Goal: Transaction & Acquisition: Purchase product/service

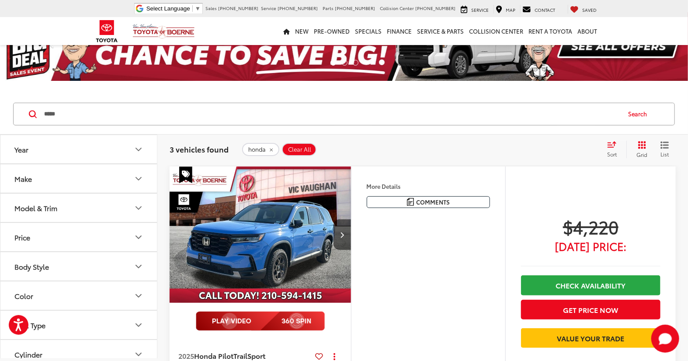
drag, startPoint x: 187, startPoint y: 112, endPoint x: 27, endPoint y: 117, distance: 160.5
click at [27, 117] on div "***** ***** Search" at bounding box center [344, 114] width 662 height 23
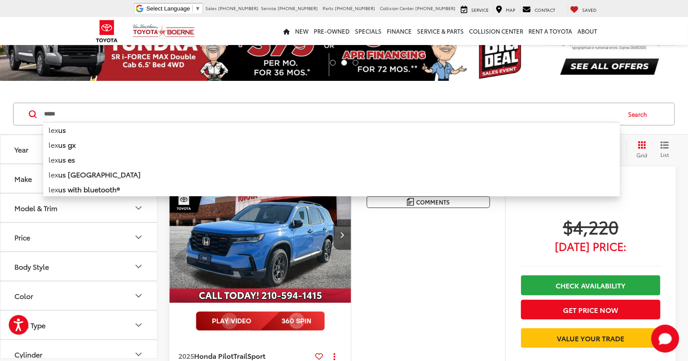
type input "*****"
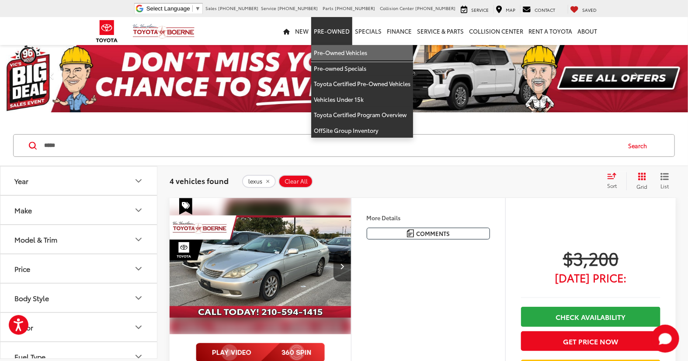
click at [334, 56] on link "Pre-Owned Vehicles" at bounding box center [362, 53] width 102 height 16
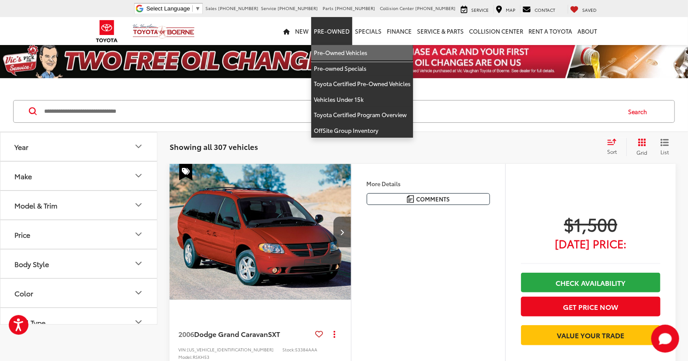
click at [337, 50] on link "Pre-Owned Vehicles" at bounding box center [362, 53] width 102 height 16
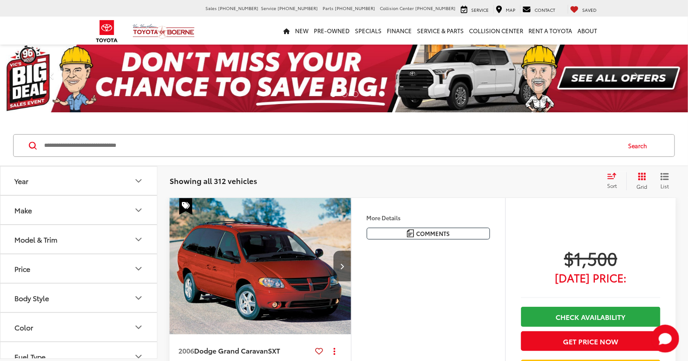
click at [72, 147] on input "Search by Make, Model, or Keyword" at bounding box center [331, 145] width 577 height 21
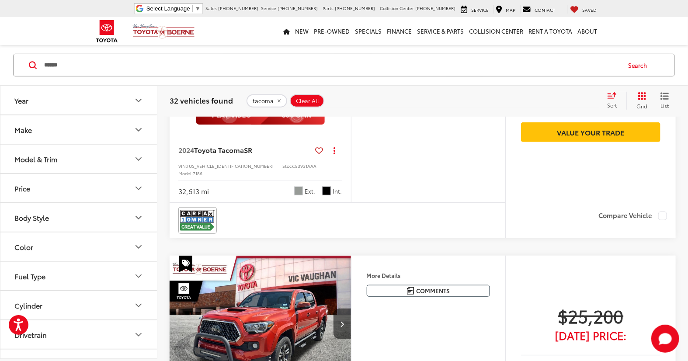
scroll to position [243, 0]
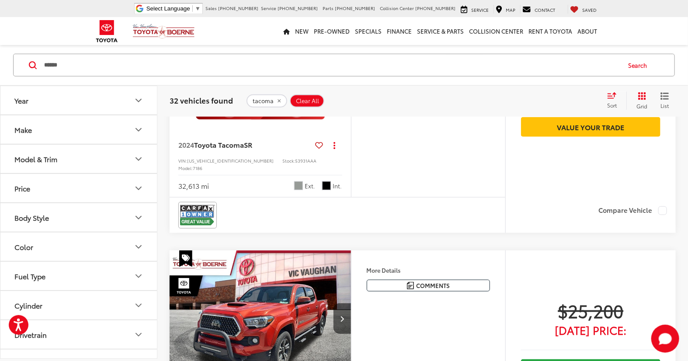
click at [488, 159] on div "More Details Comments Dealer Comments CARFAX One-Owner. 2024 Toyota Tacoma SR C…" at bounding box center [428, 75] width 154 height 241
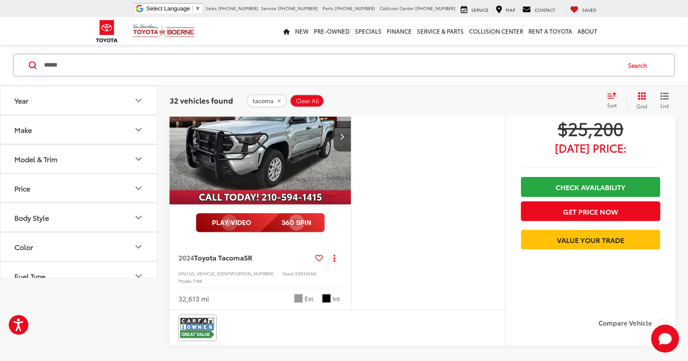
scroll to position [0, 0]
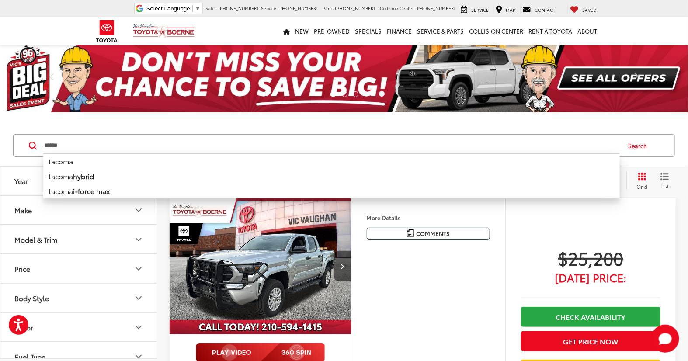
drag, startPoint x: 136, startPoint y: 139, endPoint x: 25, endPoint y: 131, distance: 111.3
click at [25, 131] on div "****** ****** tacoma tacoma hybrid tacoma i-force max Search" at bounding box center [344, 145] width 688 height 41
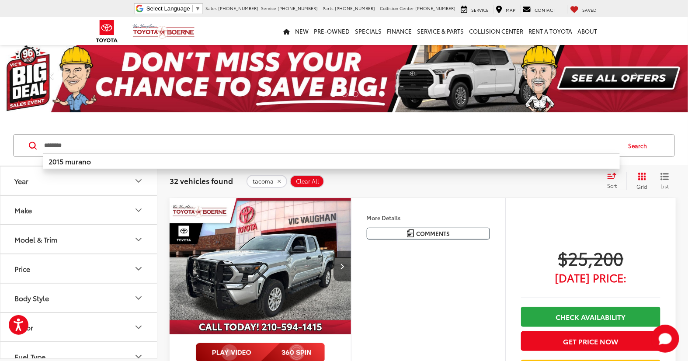
type input "********"
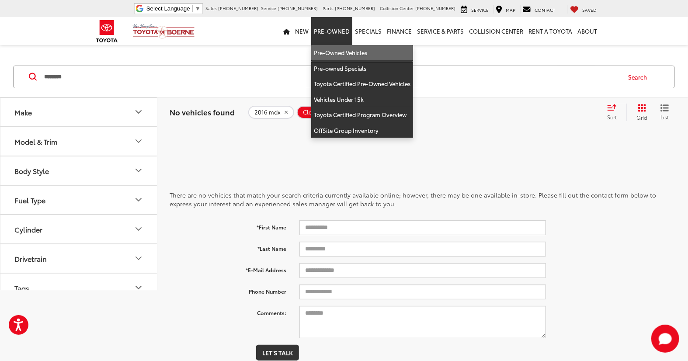
click at [327, 50] on link "Pre-Owned Vehicles" at bounding box center [362, 53] width 102 height 16
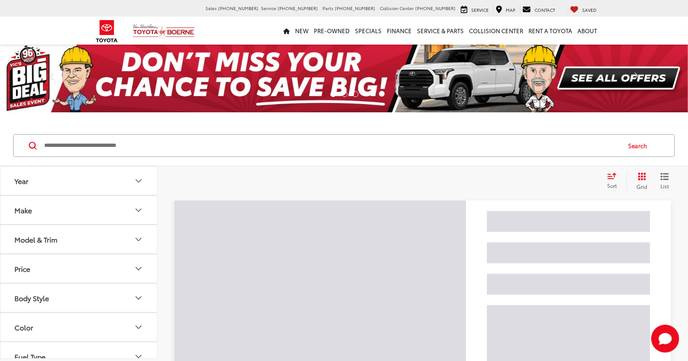
click at [83, 142] on input "Search by Make, Model, or Keyword" at bounding box center [331, 145] width 577 height 21
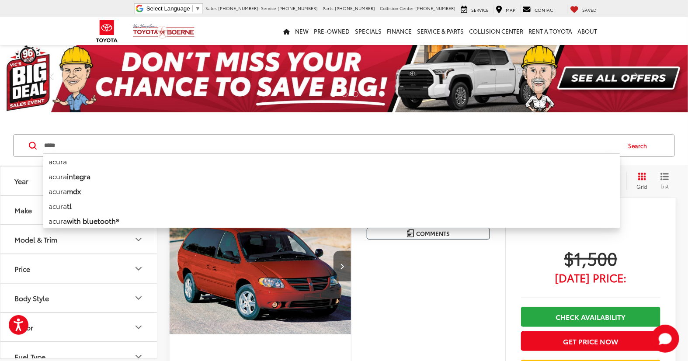
type input "*****"
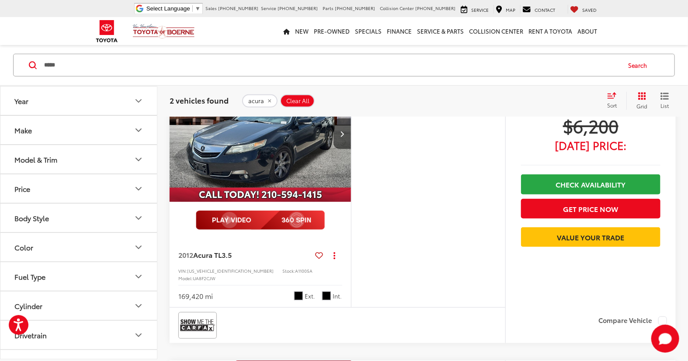
scroll to position [146, 0]
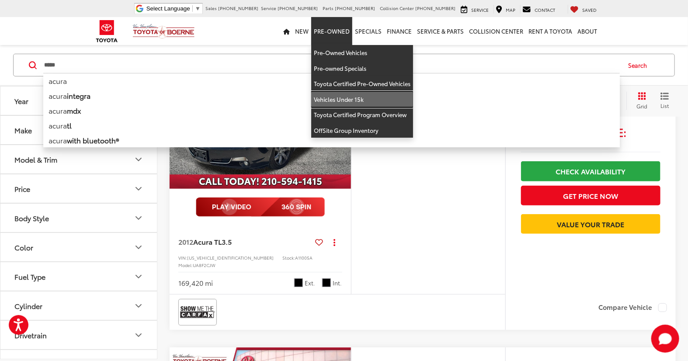
drag, startPoint x: 337, startPoint y: 96, endPoint x: 647, endPoint y: 277, distance: 358.9
click at [337, 96] on link "Vehicles Under 15k" at bounding box center [362, 100] width 102 height 16
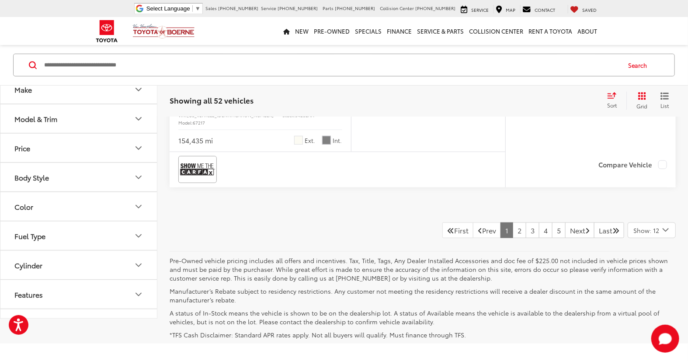
scroll to position [3449, 0]
click at [513, 222] on link "2" at bounding box center [520, 230] width 14 height 16
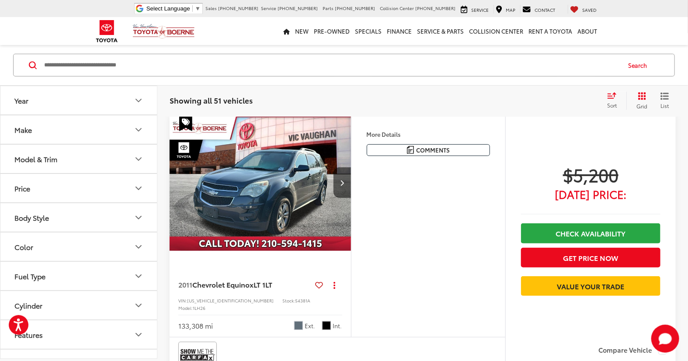
scroll to position [76, 0]
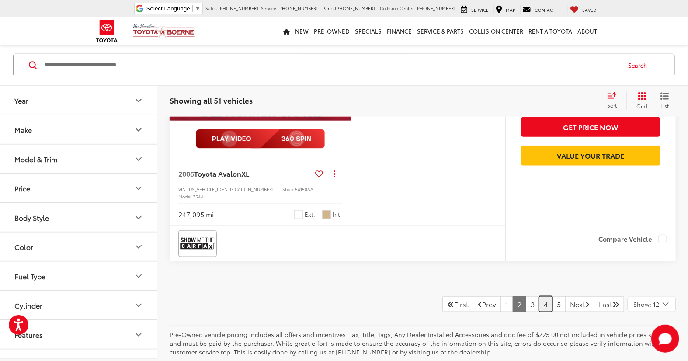
click at [539, 296] on link "4" at bounding box center [546, 304] width 14 height 16
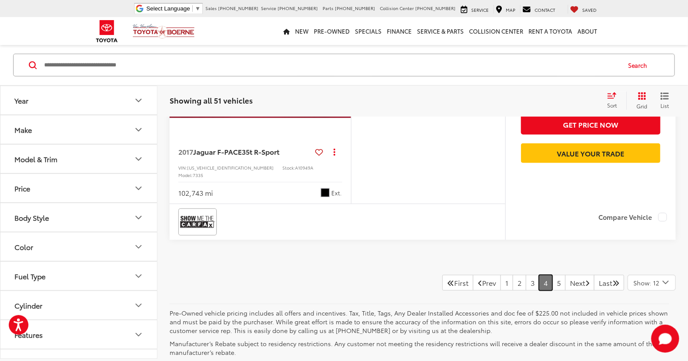
scroll to position [3525, 0]
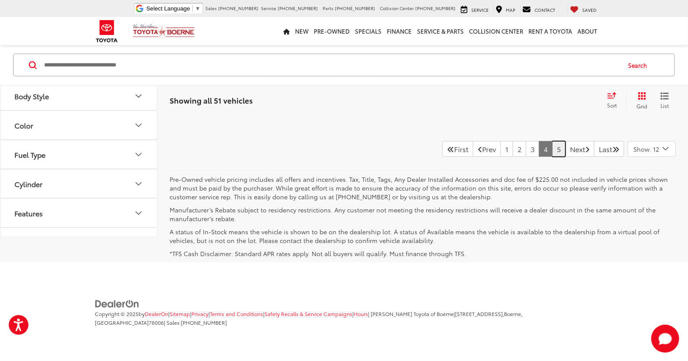
click at [552, 157] on link "5" at bounding box center [559, 149] width 14 height 16
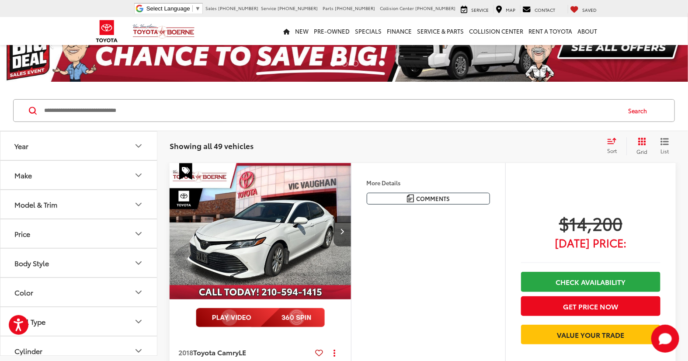
scroll to position [28, 0]
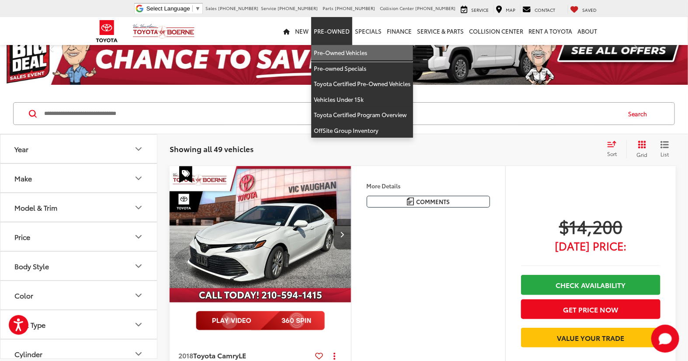
click at [349, 46] on link "Pre-Owned Vehicles" at bounding box center [362, 53] width 102 height 16
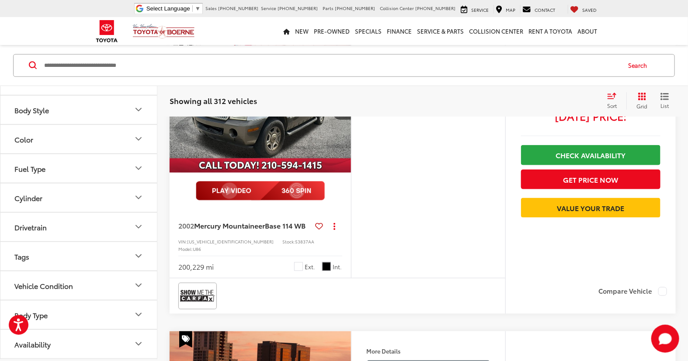
scroll to position [438, 0]
click at [94, 320] on button "Body Type" at bounding box center [78, 314] width 157 height 28
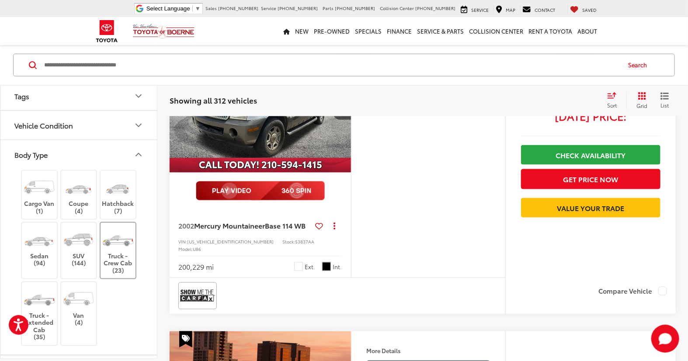
scroll to position [293, 0]
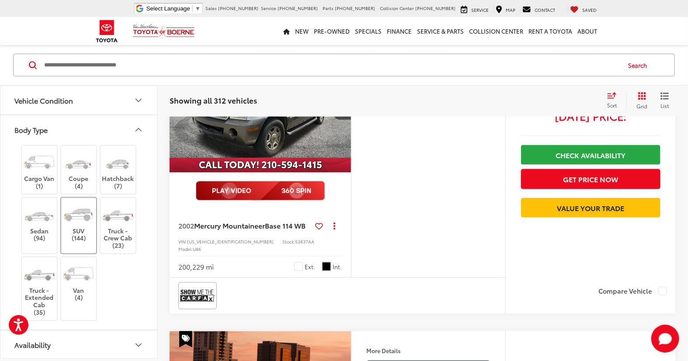
click at [93, 239] on label "SUV (144)" at bounding box center [78, 221] width 35 height 39
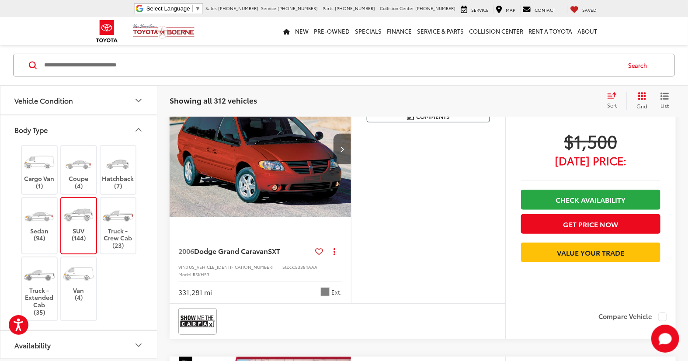
scroll to position [80, 0]
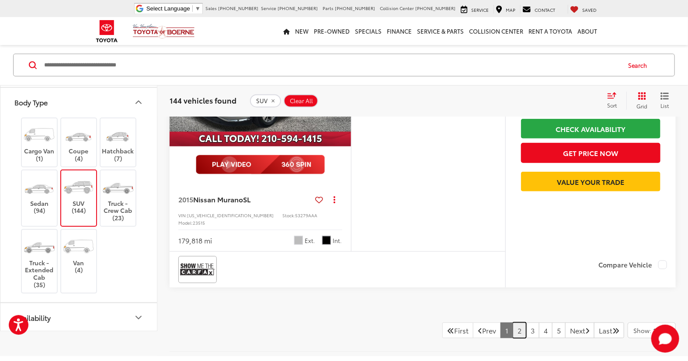
click at [513, 323] on link "2" at bounding box center [520, 331] width 14 height 16
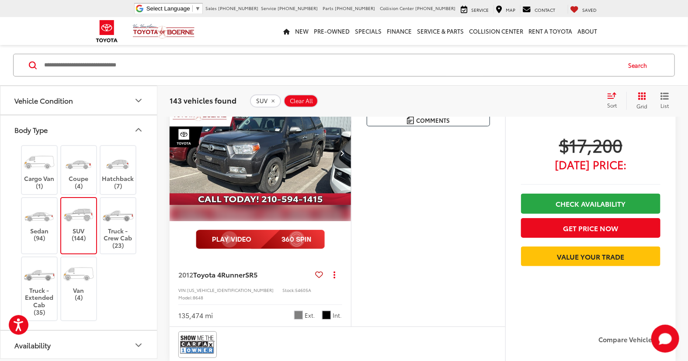
scroll to position [3043, 0]
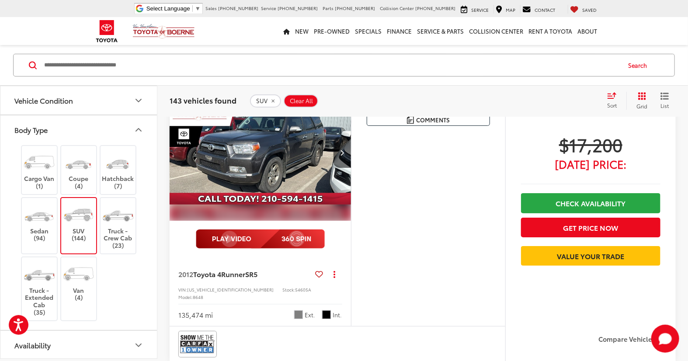
click at [424, 238] on div "More Details Comments Dealer Comments CARFAX One-Owner. Clean CARFAX. 2012 Toyo…" at bounding box center [428, 204] width 154 height 241
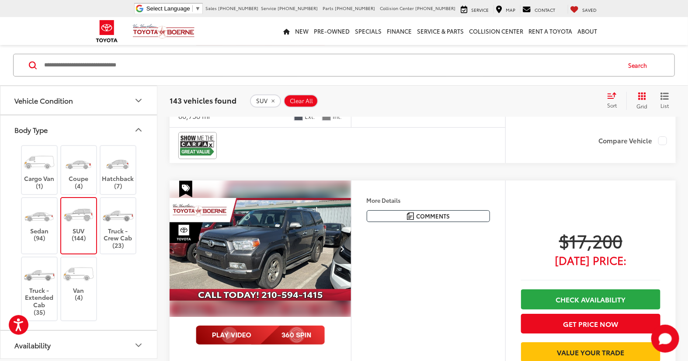
scroll to position [2946, 0]
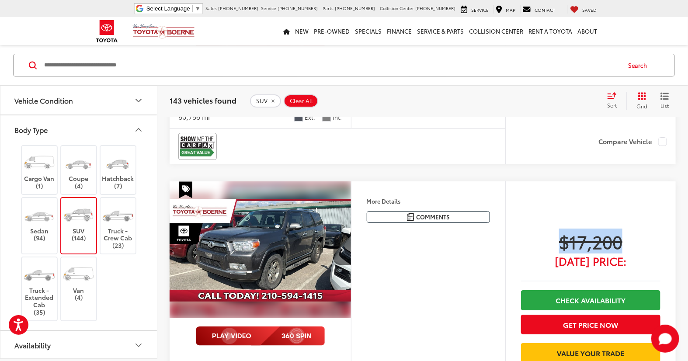
drag, startPoint x: 567, startPoint y: 209, endPoint x: 621, endPoint y: 208, distance: 54.2
click at [621, 230] on span "$17,200" at bounding box center [590, 241] width 139 height 22
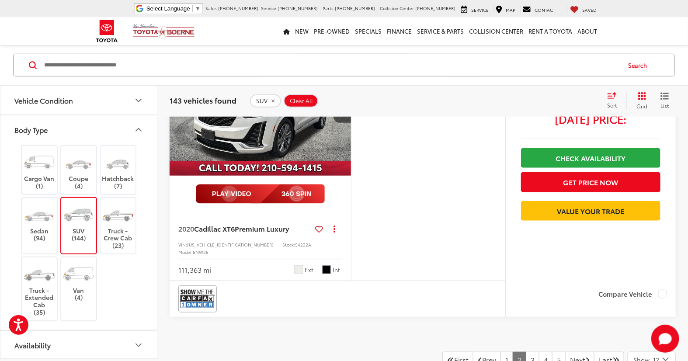
scroll to position [3529, 0]
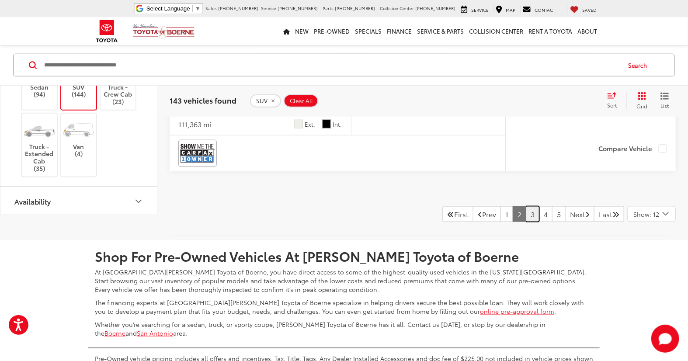
click at [526, 206] on link "3" at bounding box center [533, 214] width 14 height 16
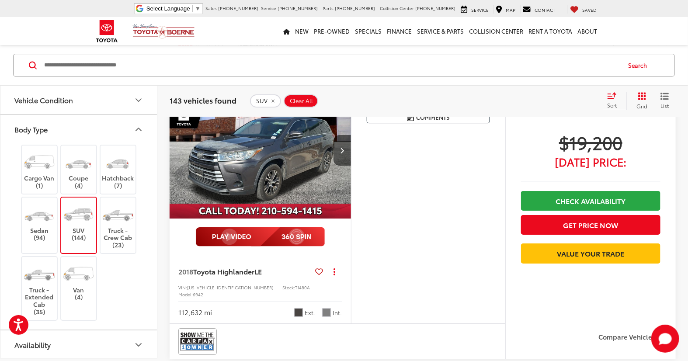
scroll to position [1343, 0]
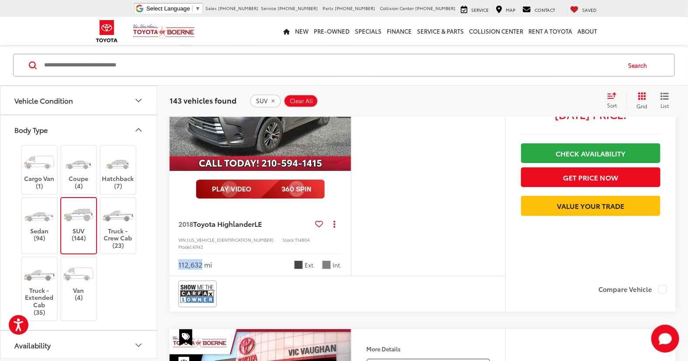
drag, startPoint x: 174, startPoint y: 241, endPoint x: 203, endPoint y: 238, distance: 29.9
click at [203, 238] on div "2018 Toyota Highlander LE Copy Link Share Print View Details VIN: [US_VEHICLE_I…" at bounding box center [260, 242] width 181 height 69
click at [210, 282] on img at bounding box center [197, 293] width 35 height 23
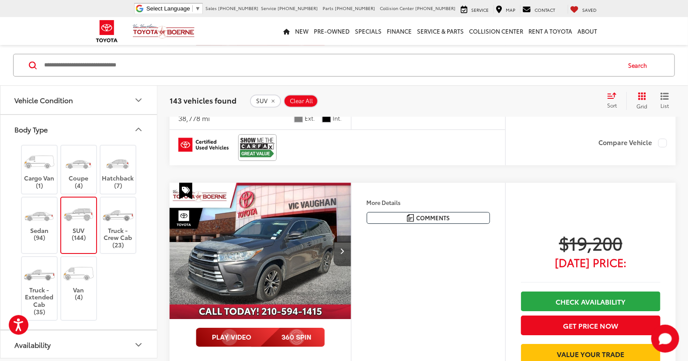
scroll to position [1246, 0]
